Goal: Task Accomplishment & Management: Manage account settings

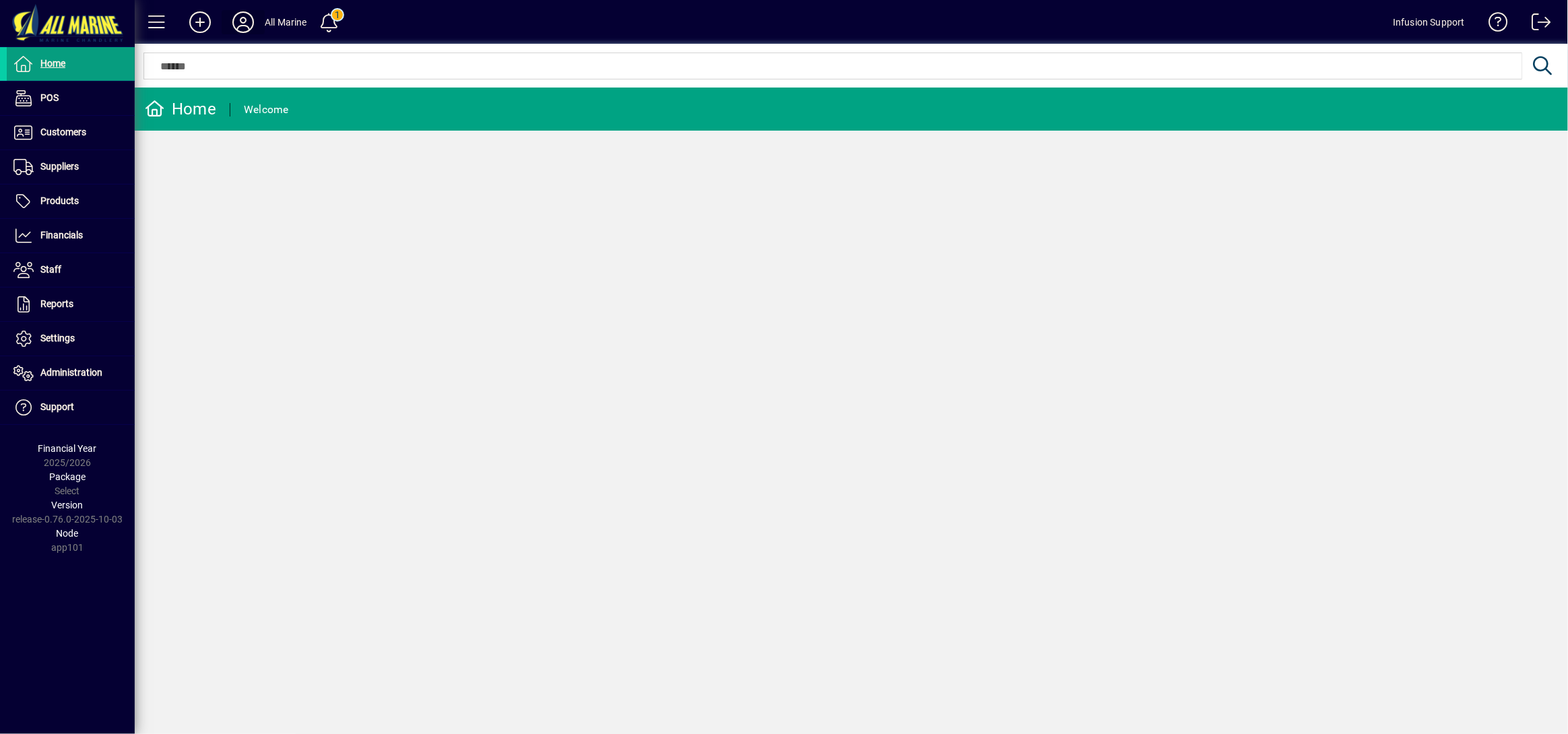
click at [242, 26] on icon at bounding box center [243, 22] width 27 height 22
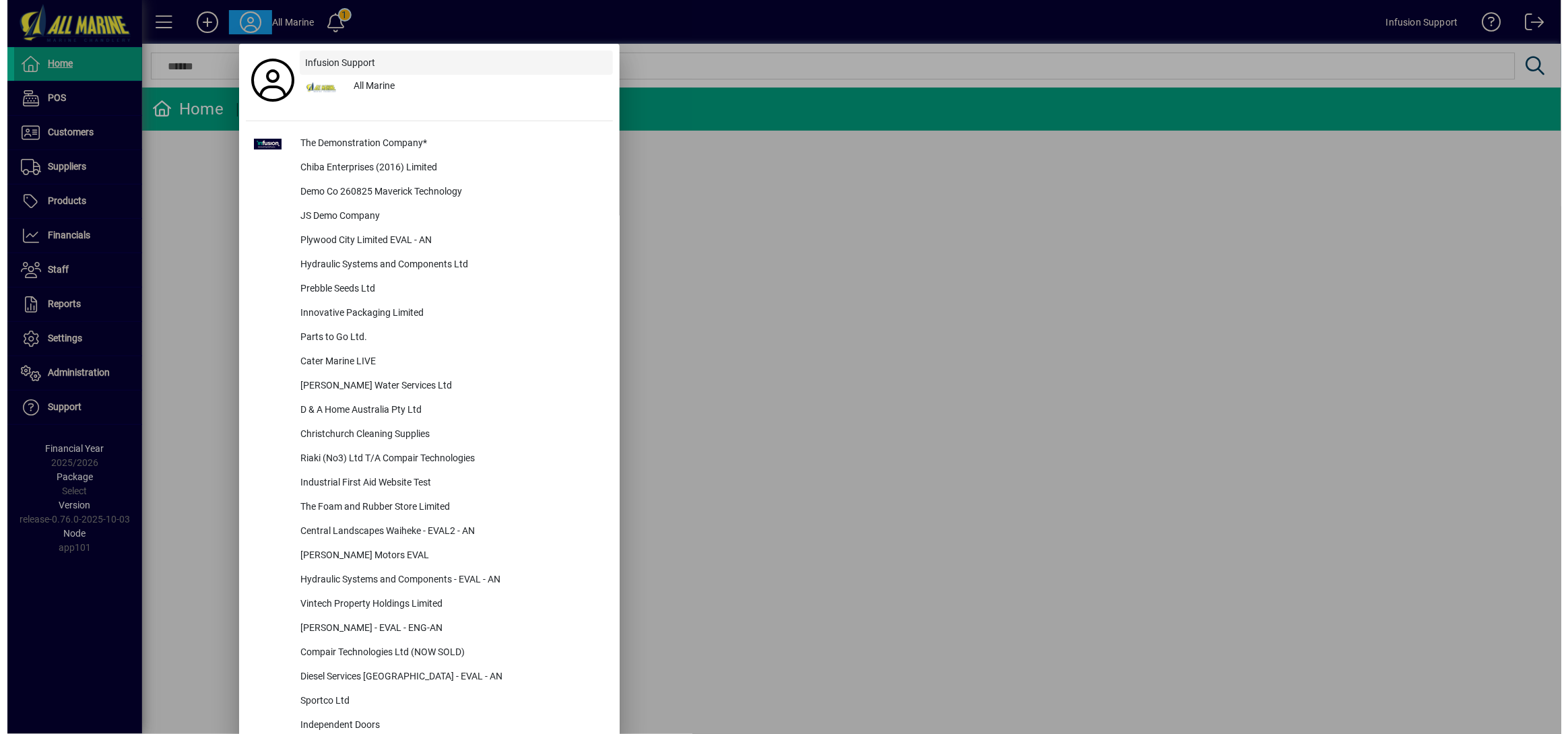
scroll to position [548, 0]
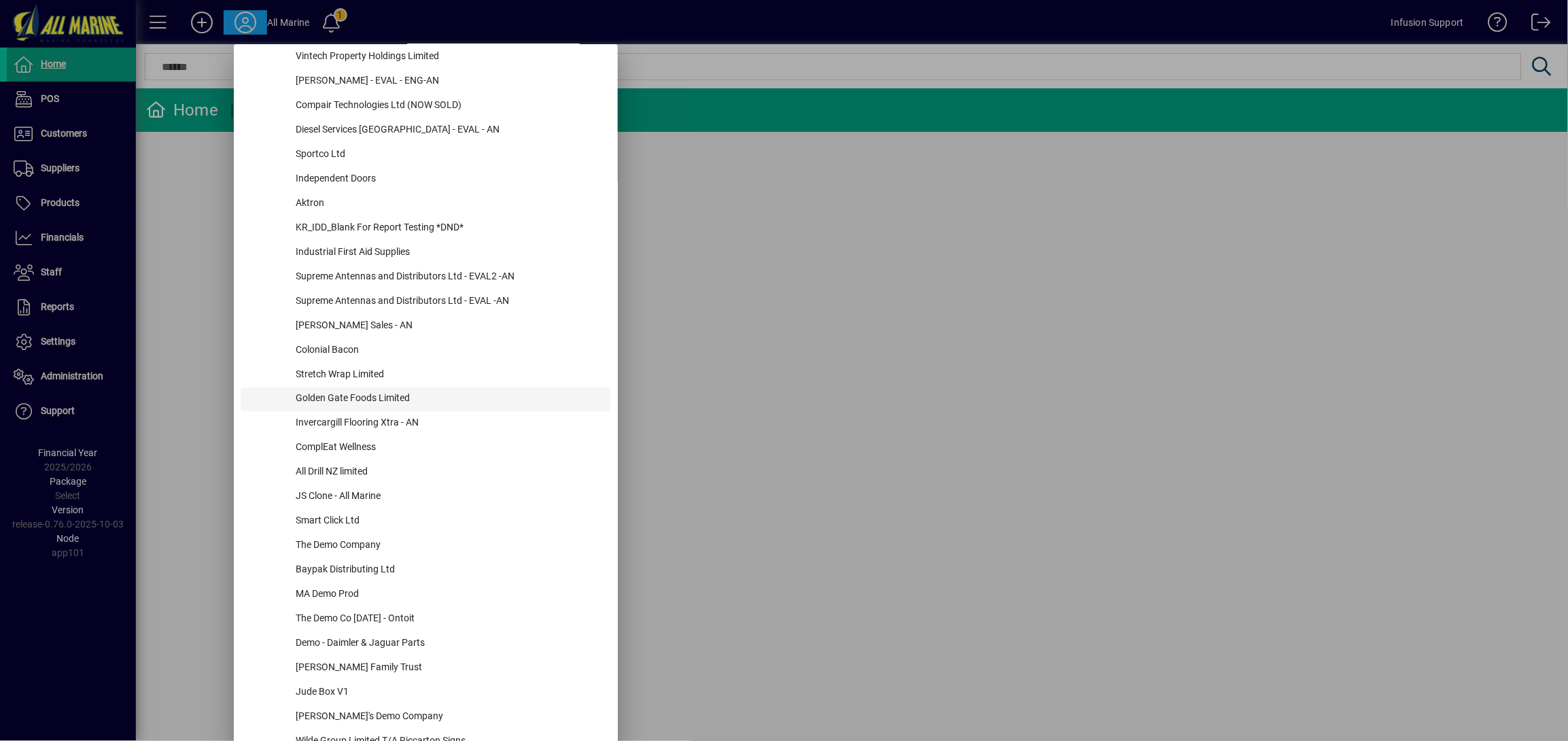
click at [397, 396] on div "Golden Gate Foods Limited" at bounding box center [447, 399] width 326 height 25
